Goal: Information Seeking & Learning: Learn about a topic

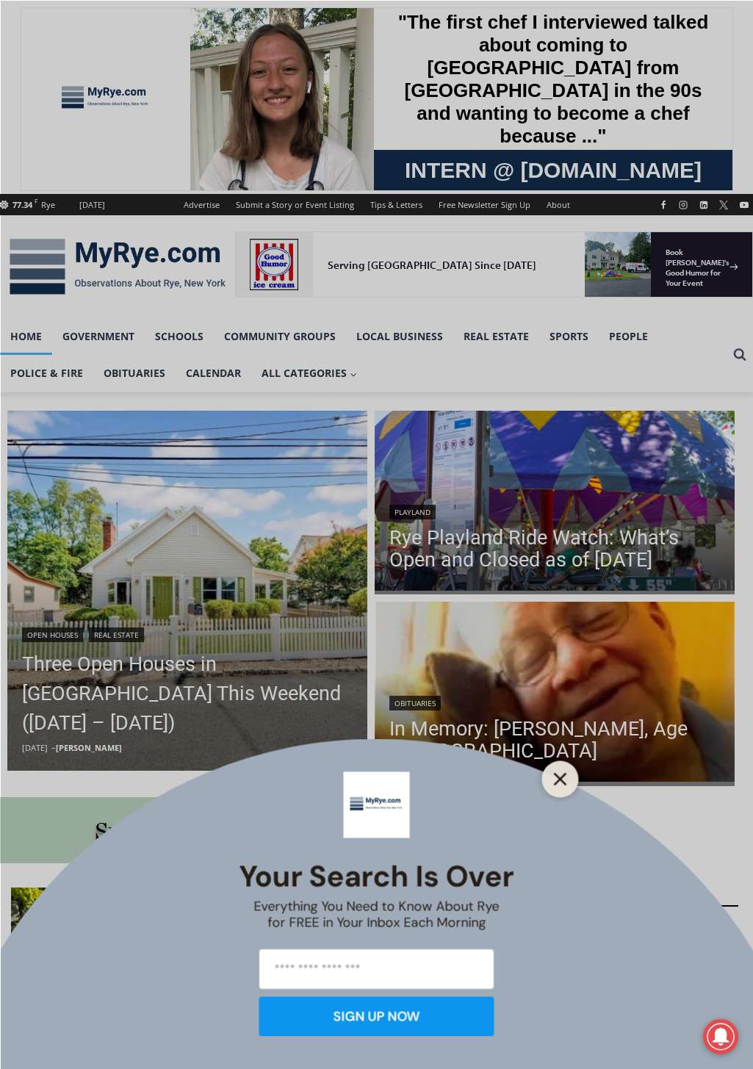
click at [559, 781] on icon "Close" at bounding box center [560, 778] width 13 height 13
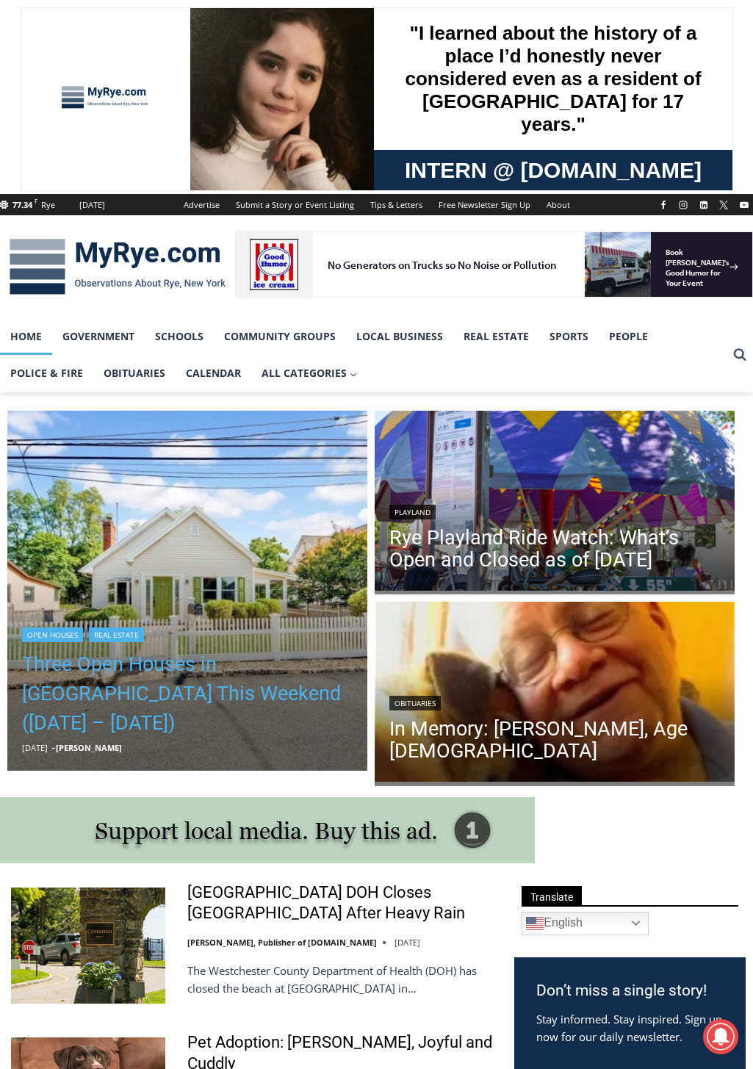
click at [117, 693] on link "Three Open Houses in [GEOGRAPHIC_DATA] This Weekend ([DATE] – [DATE])" at bounding box center [187, 693] width 330 height 88
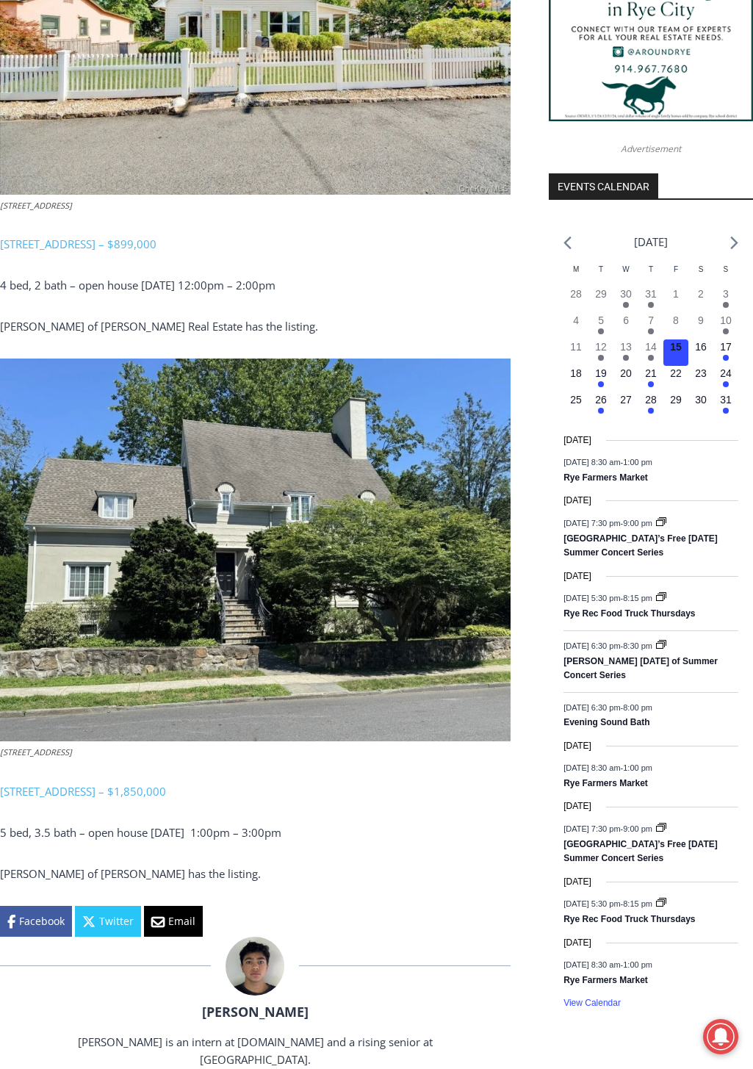
scroll to position [1028, 0]
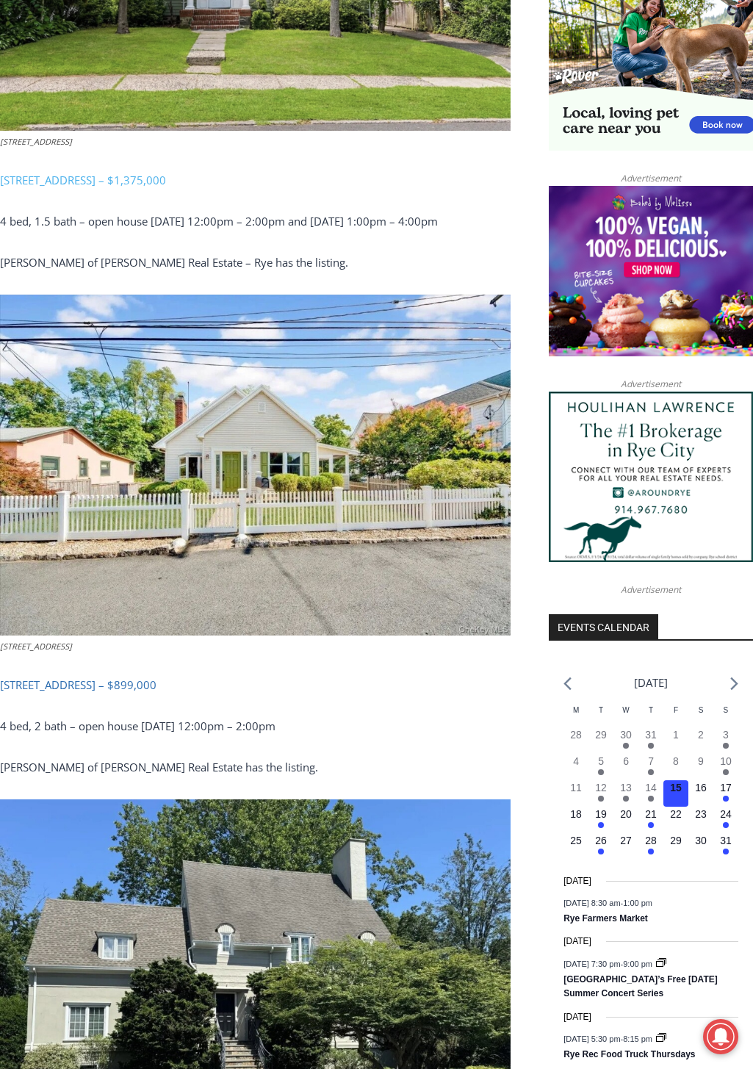
click at [112, 677] on span "[STREET_ADDRESS] – $899,000" at bounding box center [78, 684] width 156 height 15
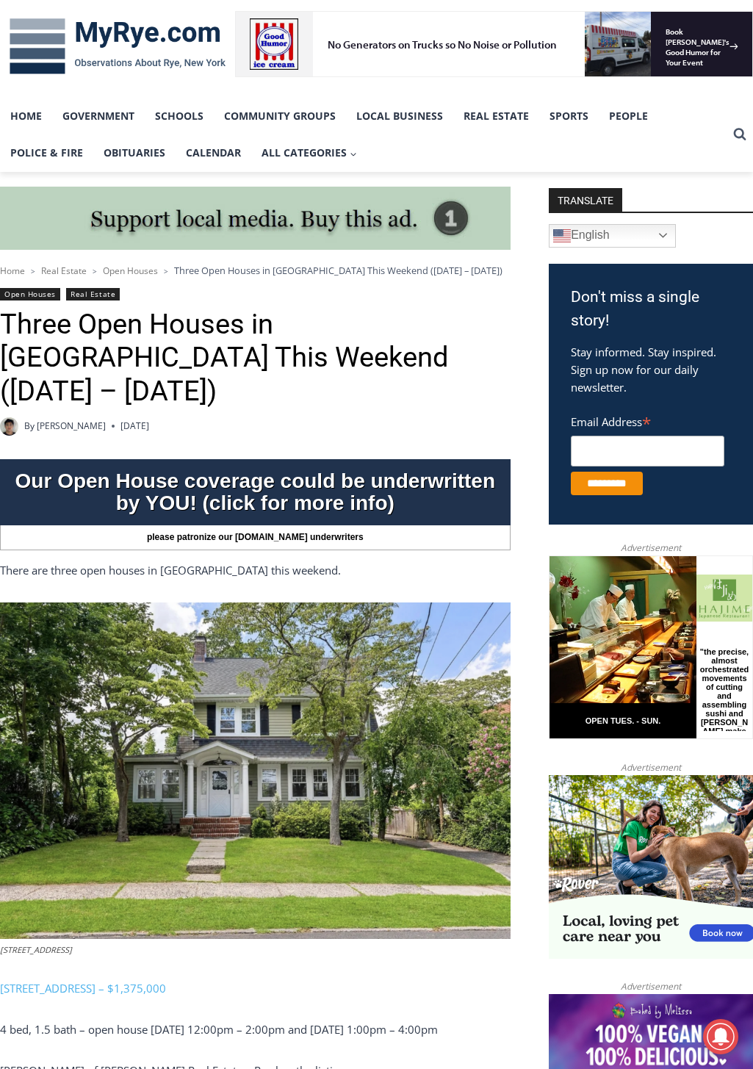
scroll to position [441, 0]
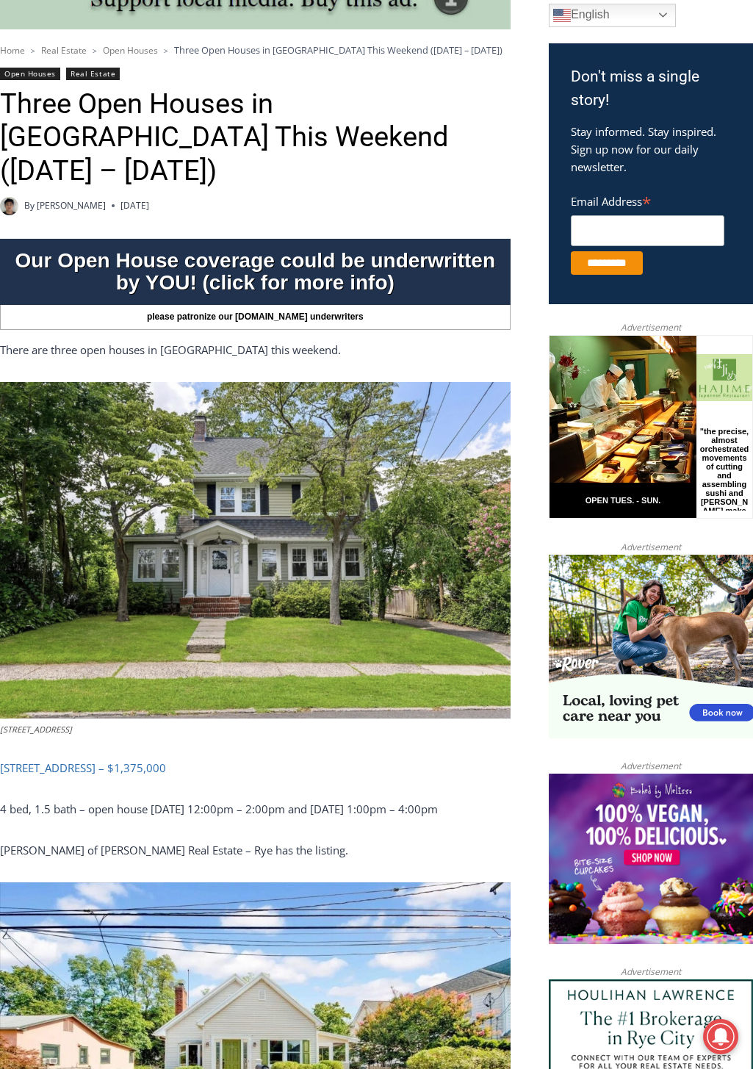
click at [130, 760] on span "[STREET_ADDRESS] – $1,375,000" at bounding box center [83, 767] width 166 height 15
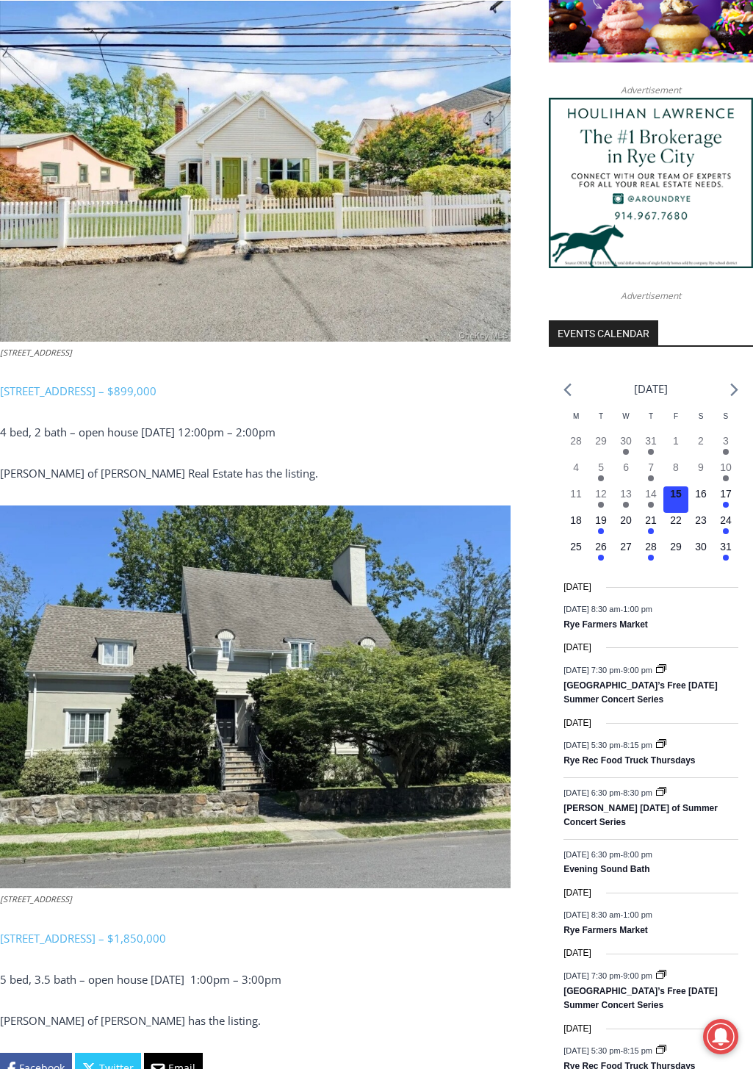
scroll to position [1689, 0]
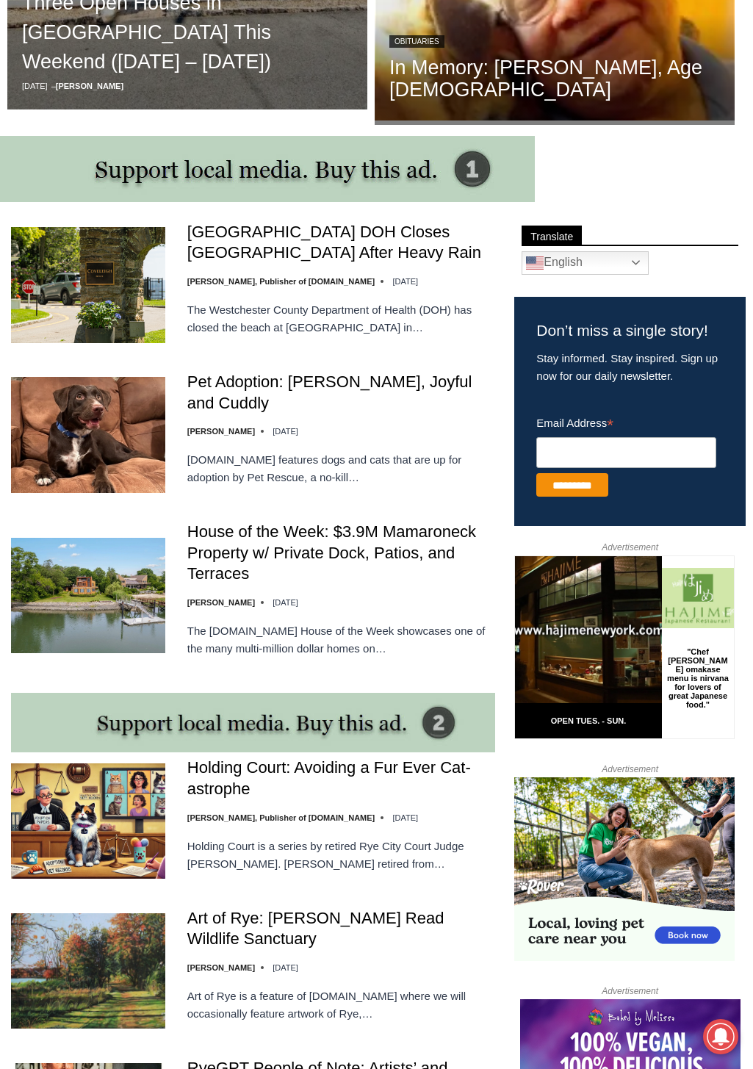
scroll to position [1028, 0]
